Goal: Transaction & Acquisition: Purchase product/service

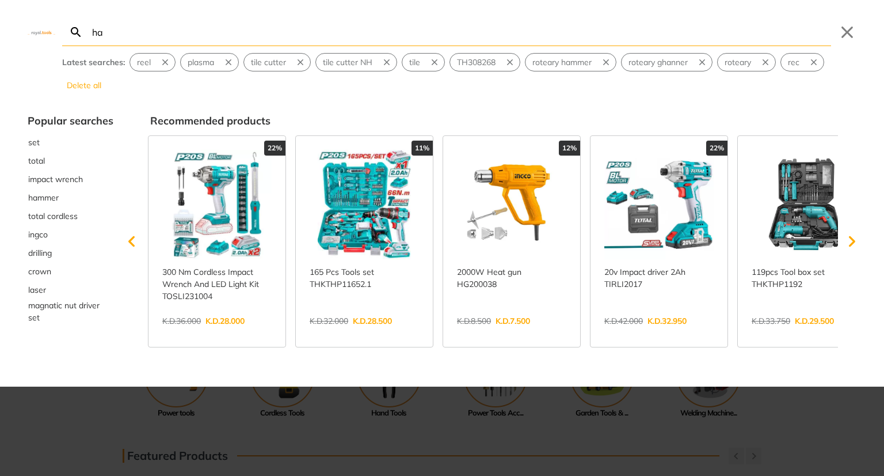
type input "ha"
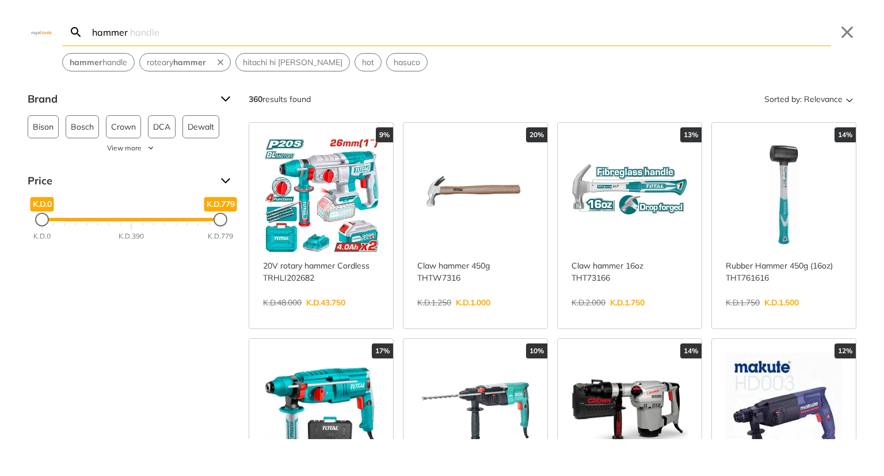
click at [131, 153] on div "Brand Bison 2 Bosch 17 Crown 8 DCA 24 Dewalt 29 Edon 2 Fixtec 6 Harden 1 Ingco …" at bounding box center [131, 169] width 207 height 159
click at [122, 150] on span "View more" at bounding box center [124, 148] width 35 height 10
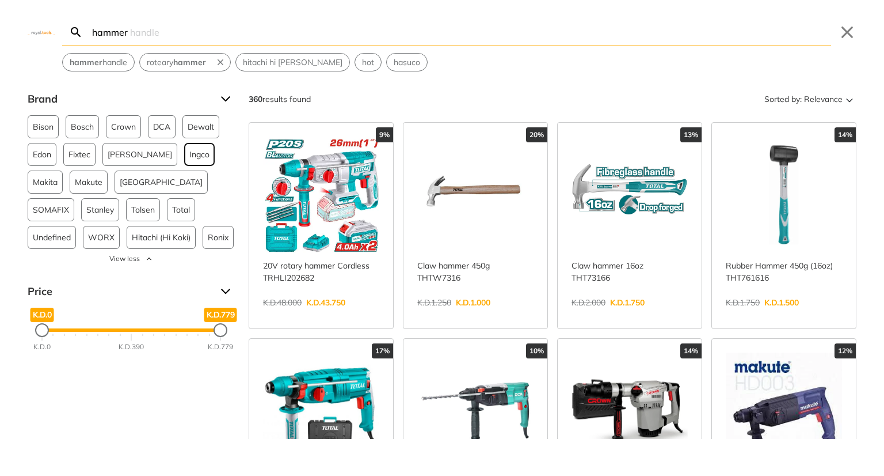
click at [189, 157] on span "Ingco" at bounding box center [199, 154] width 20 height 22
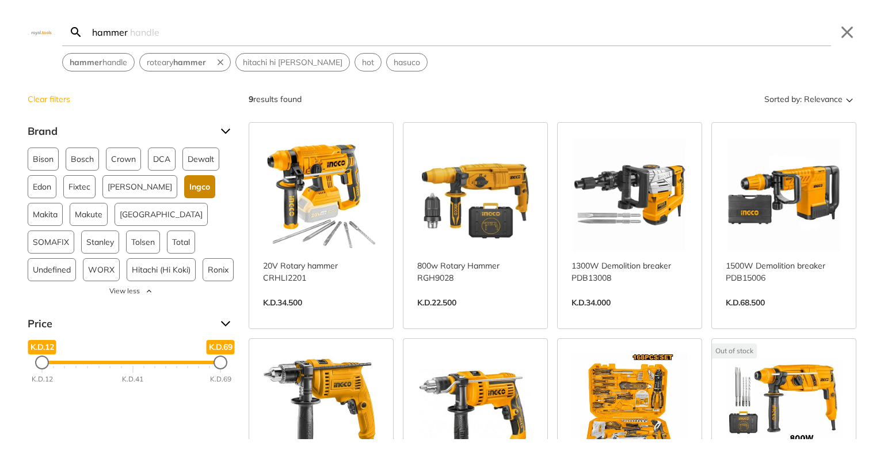
click at [484, 314] on link "View more →" at bounding box center [475, 314] width 116 height 0
click at [214, 29] on input "hammer" at bounding box center [460, 31] width 741 height 27
paste input "RGH9028-2"
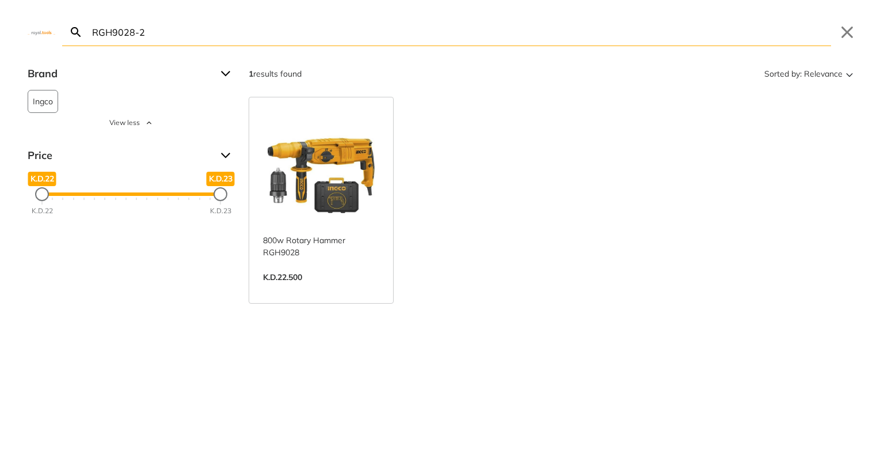
type input "RGH9028-2"
click at [332, 289] on link "View more →" at bounding box center [321, 289] width 116 height 0
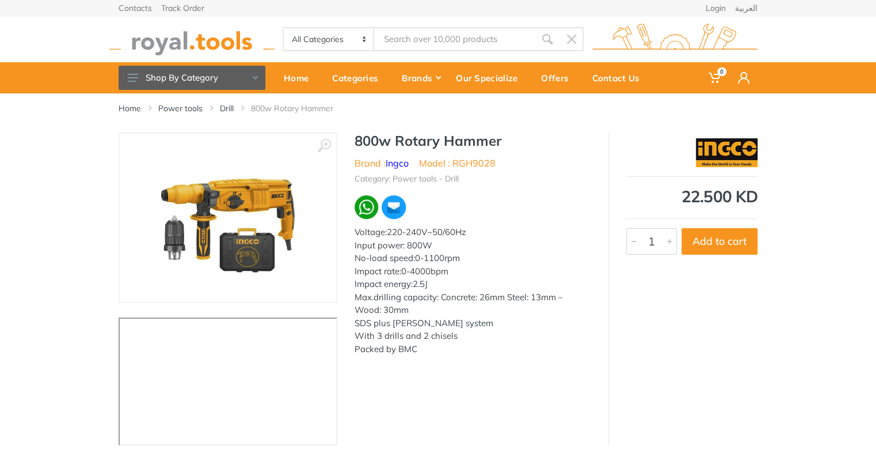
click at [486, 165] on li "Model : RGH9028" at bounding box center [457, 163] width 77 height 14
copy li "RGH9028"
